Goal: Information Seeking & Learning: Learn about a topic

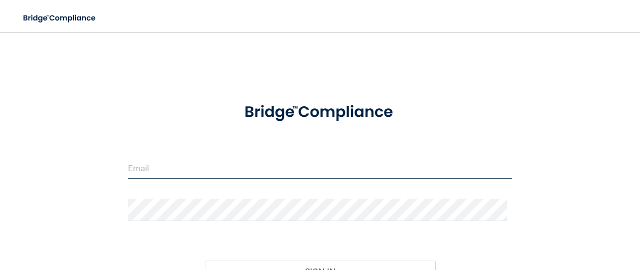
click at [153, 174] on input "email" at bounding box center [320, 168] width 384 height 22
type input "[EMAIL_ADDRESS][DOMAIN_NAME]"
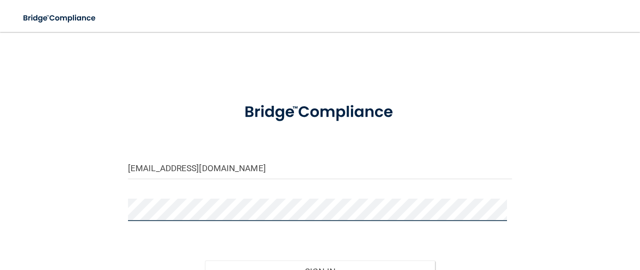
click at [205, 261] on button "Sign In" at bounding box center [320, 272] width 230 height 22
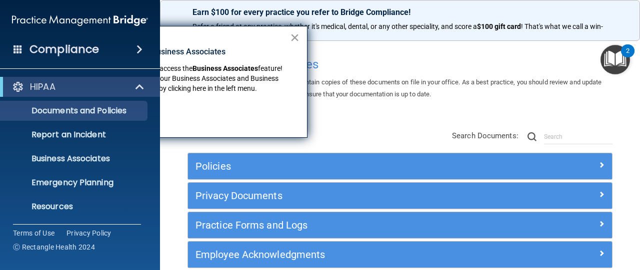
click at [295, 37] on button "×" at bounding box center [294, 37] width 9 height 16
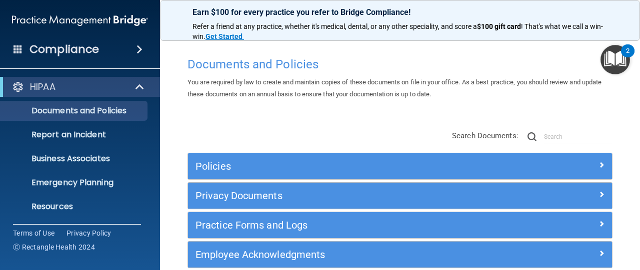
click at [139, 46] on span at bounding box center [139, 49] width 6 height 12
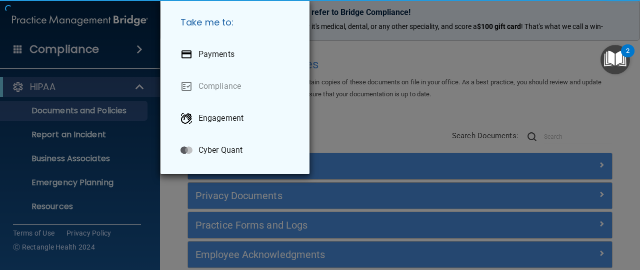
click at [139, 46] on div "Take me to: Payments Compliance Engagement Cyber Quant" at bounding box center [320, 135] width 640 height 270
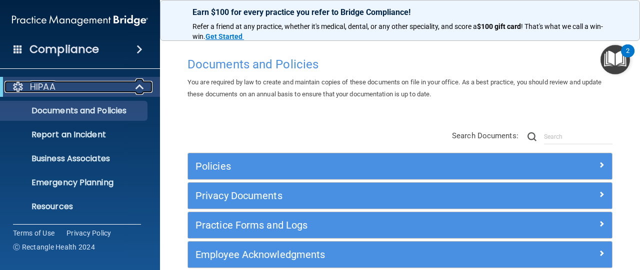
click at [138, 85] on span at bounding box center [140, 87] width 8 height 12
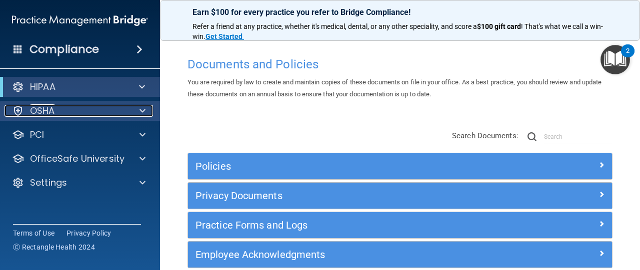
click at [144, 109] on span at bounding box center [142, 111] width 6 height 12
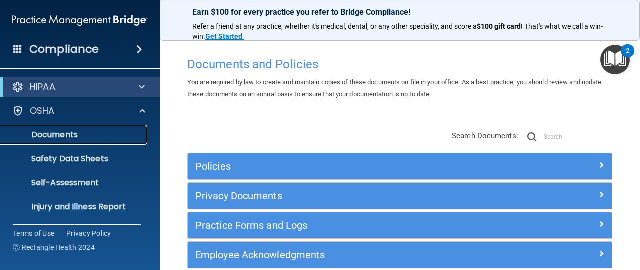
click at [111, 130] on p "Documents" at bounding box center [74, 135] width 136 height 10
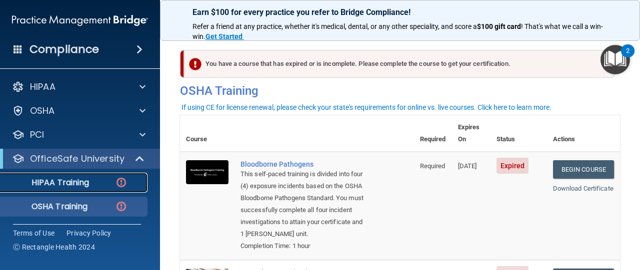
click at [87, 186] on p "HIPAA Training" at bounding box center [47, 183] width 82 height 10
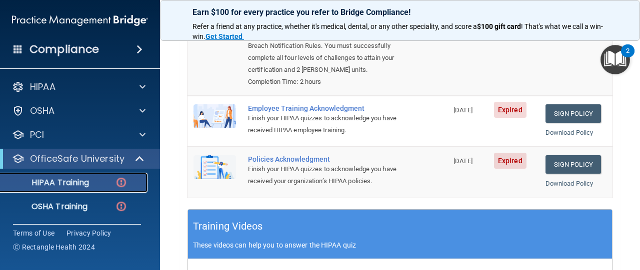
scroll to position [190, 0]
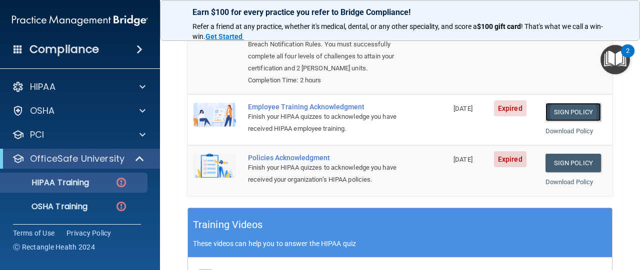
click at [563, 108] on link "Sign Policy" at bounding box center [572, 112] width 55 height 18
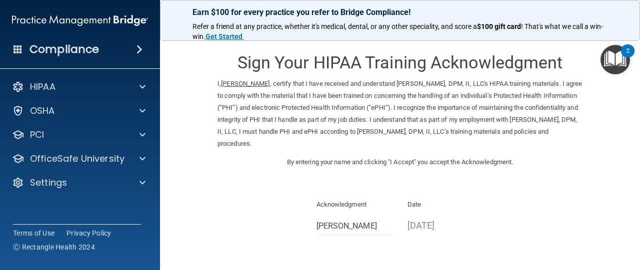
click at [493, 172] on div "Sign Your HIPAA Training Acknowledgment I, [PERSON_NAME] , certify that I have …" at bounding box center [399, 108] width 365 height 133
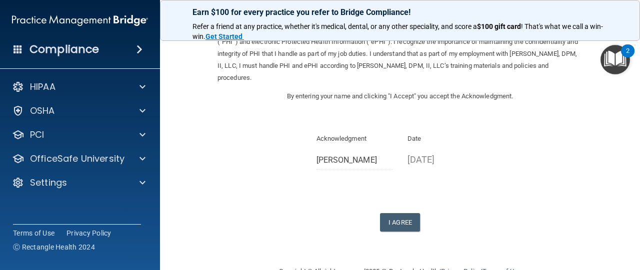
scroll to position [70, 0]
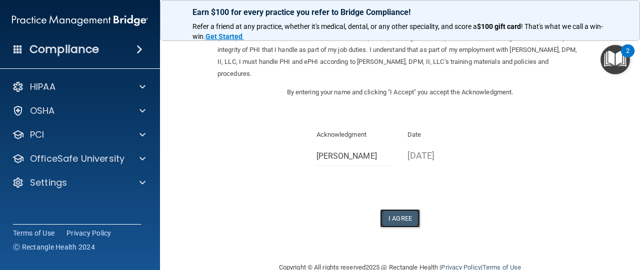
click at [402, 217] on button "I Agree" at bounding box center [400, 218] width 40 height 18
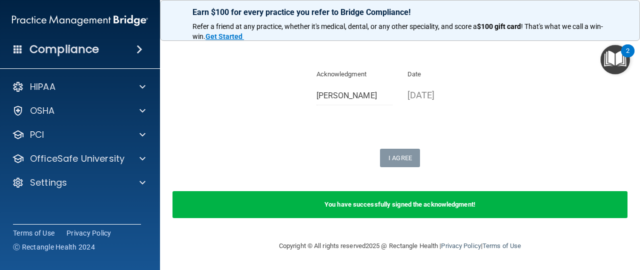
scroll to position [0, 0]
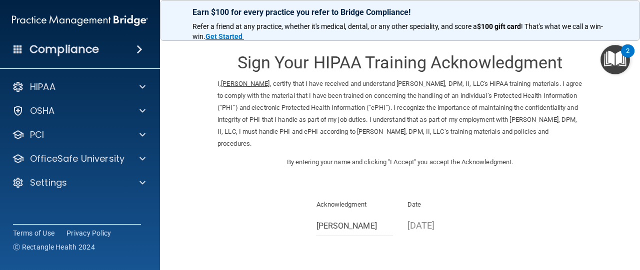
click at [217, 143] on p "I, David Warner , certify that I have received and understand David H. Warner, …" at bounding box center [399, 114] width 365 height 72
click at [626, 51] on div "2" at bounding box center [627, 57] width 3 height 13
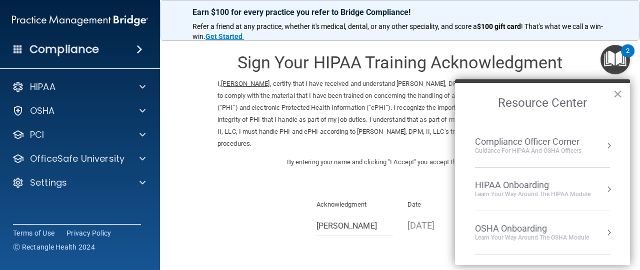
click at [501, 66] on h3 "Sign Your HIPAA Training Acknowledgment" at bounding box center [399, 62] width 365 height 18
click at [500, 66] on h3 "Sign Your HIPAA Training Acknowledgment" at bounding box center [399, 62] width 365 height 18
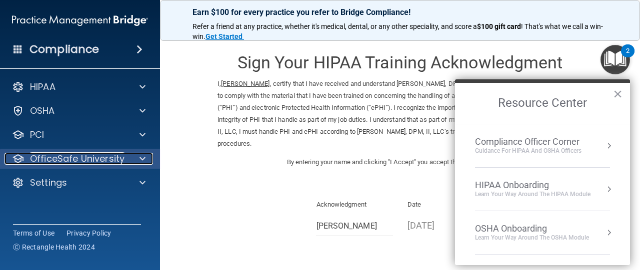
click at [146, 156] on div at bounding box center [140, 159] width 25 height 12
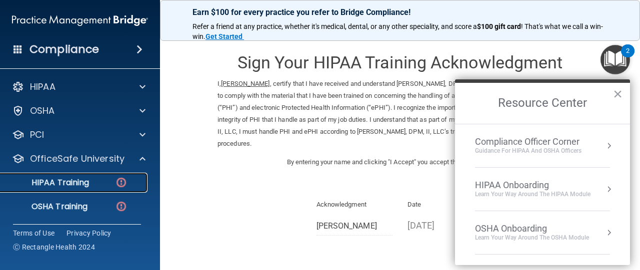
click at [75, 181] on p "HIPAA Training" at bounding box center [47, 183] width 82 height 10
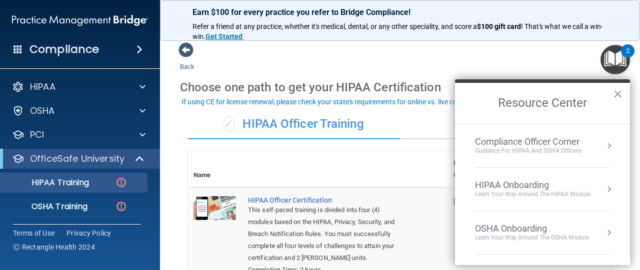
click at [618, 93] on button "×" at bounding box center [617, 94] width 9 height 16
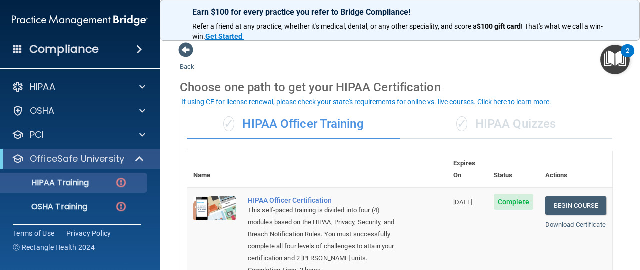
click at [618, 93] on main "Back Choose one path to get your HIPAA Certification ✓ HIPAA Officer Training ✓…" at bounding box center [400, 151] width 480 height 238
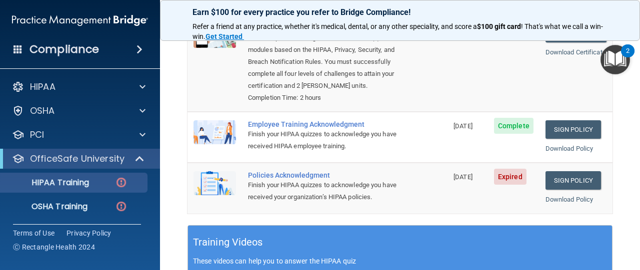
scroll to position [176, 0]
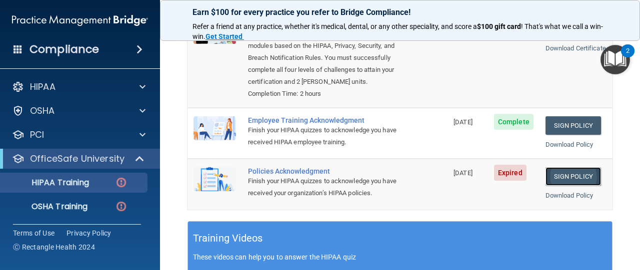
click at [568, 173] on link "Sign Policy" at bounding box center [572, 176] width 55 height 18
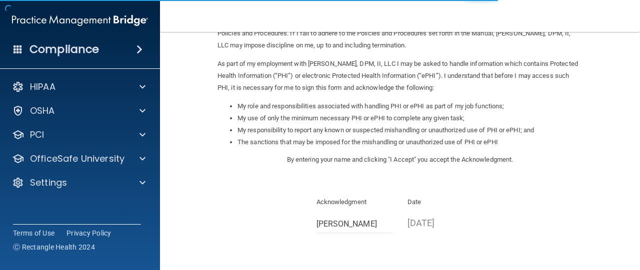
scroll to position [187, 0]
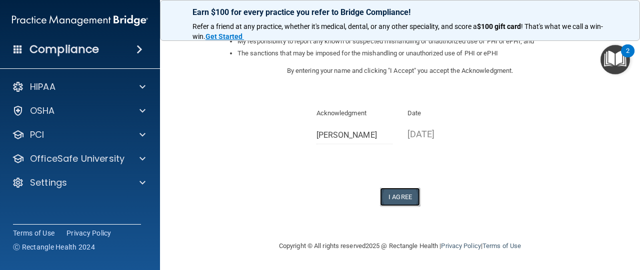
click at [398, 193] on button "I Agree" at bounding box center [400, 197] width 40 height 18
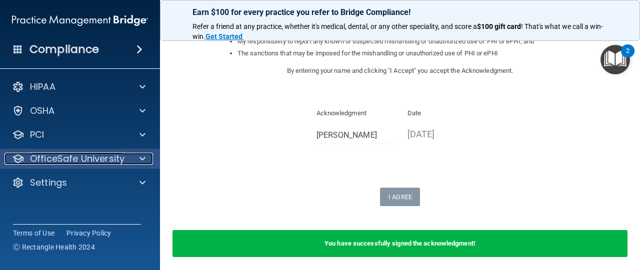
click at [143, 154] on span at bounding box center [142, 159] width 6 height 12
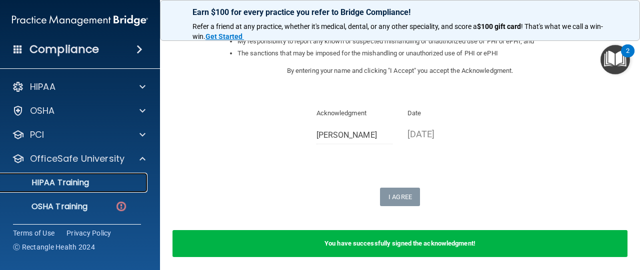
click at [66, 184] on p "HIPAA Training" at bounding box center [47, 183] width 82 height 10
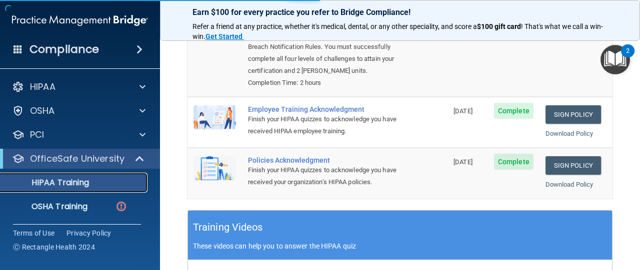
scroll to position [409, 0]
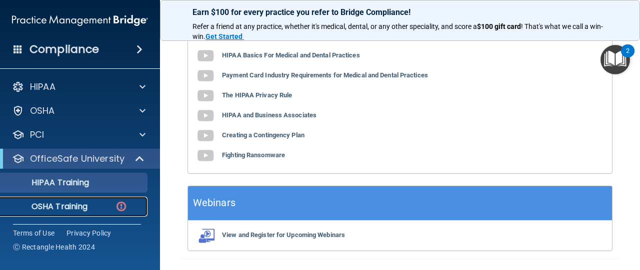
click at [72, 203] on p "OSHA Training" at bounding box center [46, 207] width 81 height 10
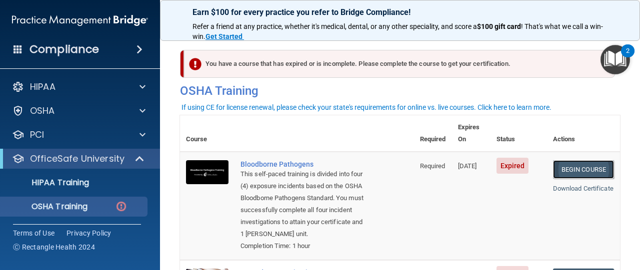
click at [566, 160] on link "Begin Course" at bounding box center [583, 169] width 61 height 18
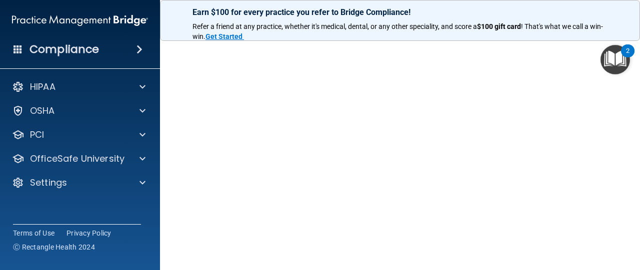
scroll to position [120, 0]
click at [631, 68] on main "Bloodborne Pathogens Training This course doesn’t expire until 07/03/2024. Are …" at bounding box center [400, 151] width 480 height 238
drag, startPoint x: 635, startPoint y: 55, endPoint x: 639, endPoint y: 63, distance: 9.2
click at [639, 63] on body "Compliance HIPAA Documents and Policies Report an Incident Business Associates …" at bounding box center [320, 135] width 640 height 270
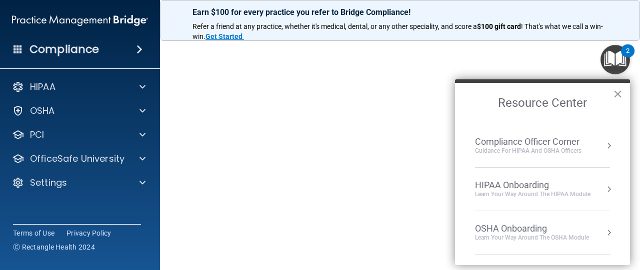
scroll to position [106, 0]
click at [616, 92] on button "×" at bounding box center [617, 94] width 9 height 16
click at [616, 92] on main "Bloodborne Pathogens Training This course doesn’t expire until 07/03/2024. Are …" at bounding box center [400, 151] width 480 height 238
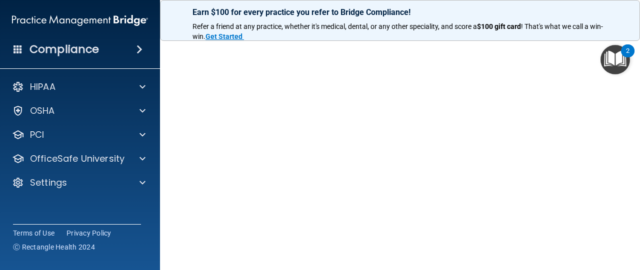
scroll to position [71, 0]
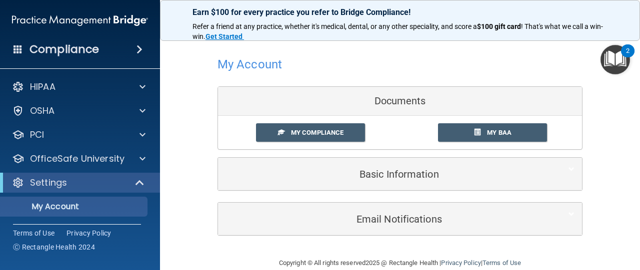
scroll to position [17, 0]
